Goal: Information Seeking & Learning: Learn about a topic

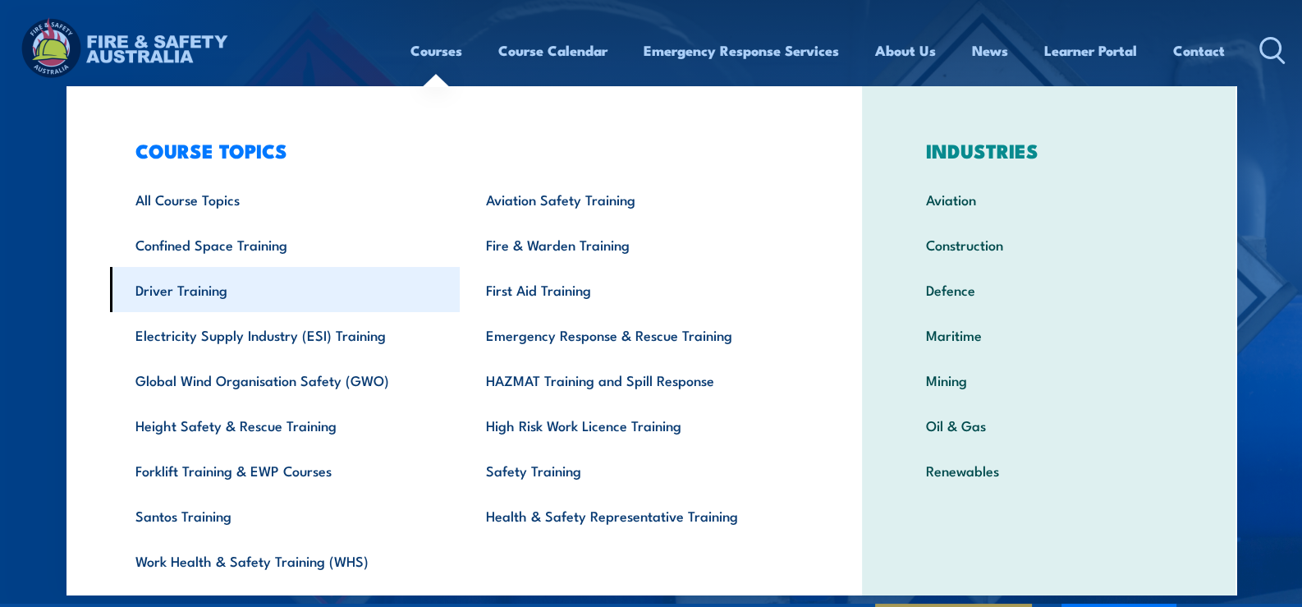
click at [229, 291] on link "Driver Training" at bounding box center [285, 289] width 351 height 45
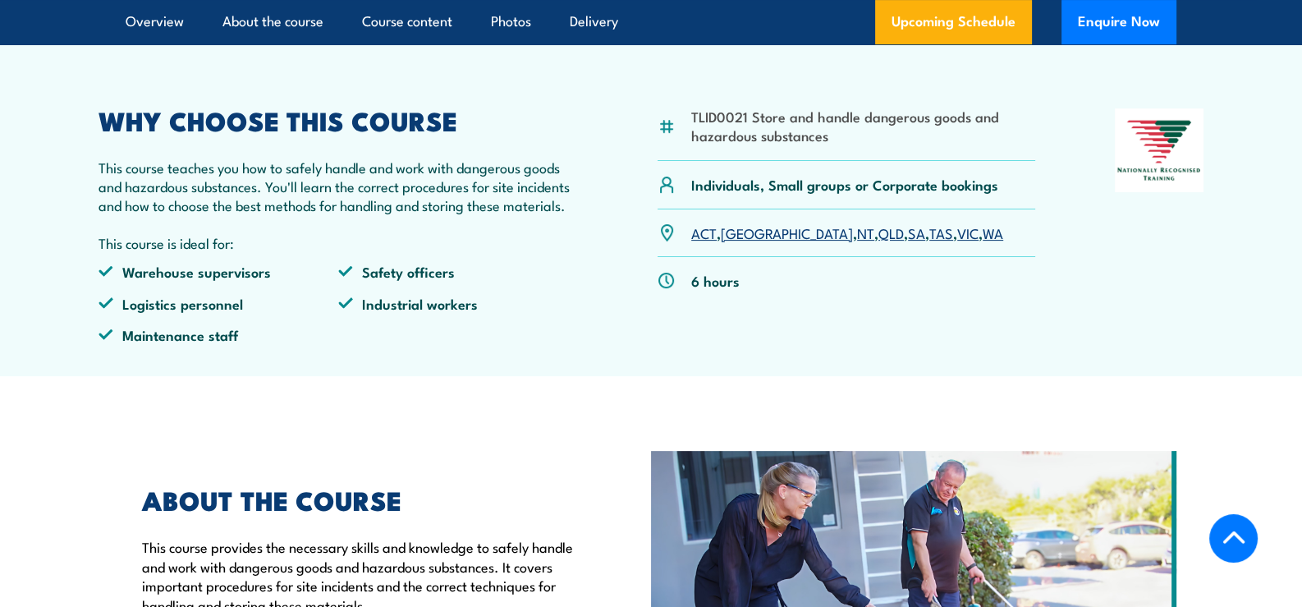
scroll to position [410, 0]
